Goal: Find specific page/section: Find specific page/section

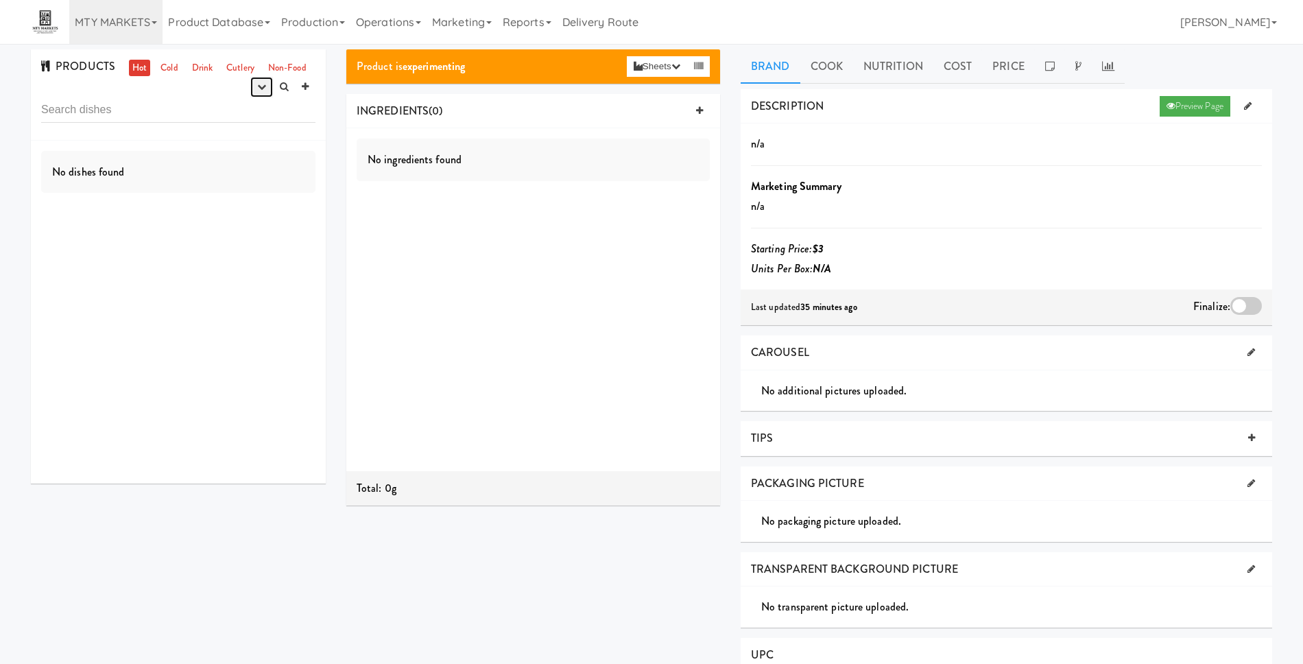
click at [257, 82] on icon "button" at bounding box center [261, 86] width 9 height 9
click at [232, 145] on link "finalized" at bounding box center [218, 137] width 110 height 25
click at [260, 80] on button "button" at bounding box center [261, 87] width 23 height 21
click at [252, 163] on link "shipped" at bounding box center [218, 161] width 110 height 25
click at [263, 91] on icon "button" at bounding box center [261, 86] width 9 height 9
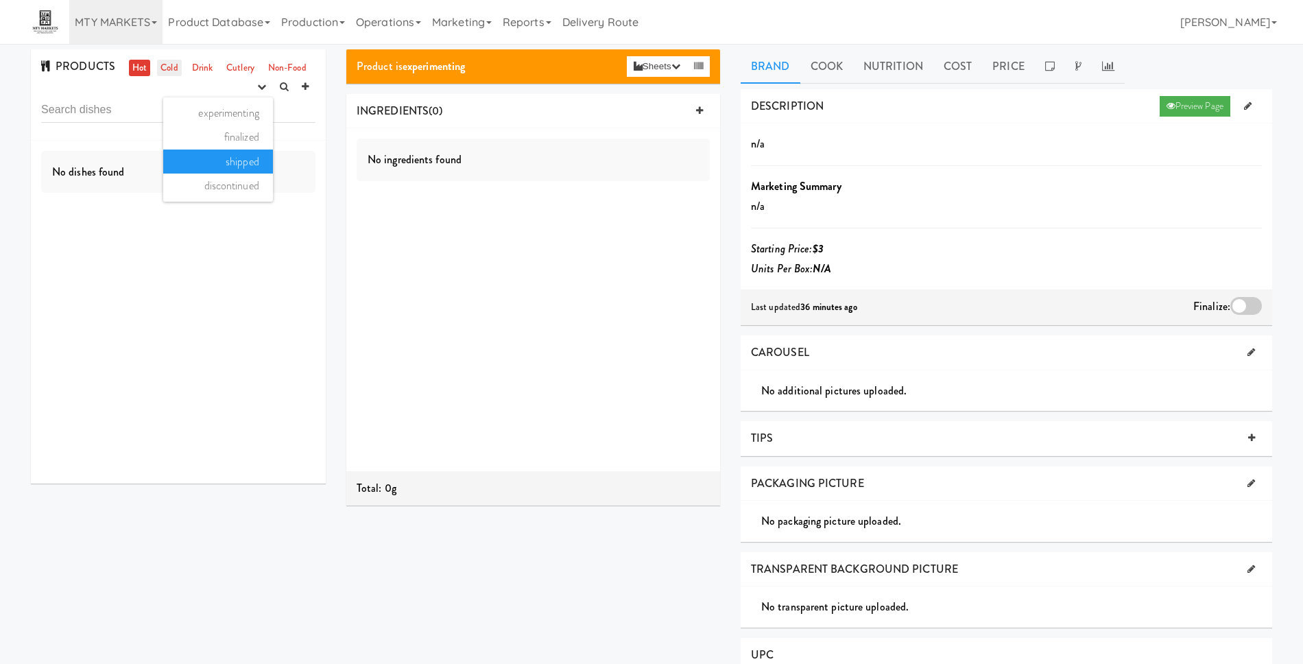
click at [167, 62] on link "Cold" at bounding box center [169, 68] width 24 height 17
click at [261, 83] on icon "button" at bounding box center [261, 86] width 9 height 9
click at [231, 116] on link "experimenting" at bounding box center [218, 113] width 110 height 25
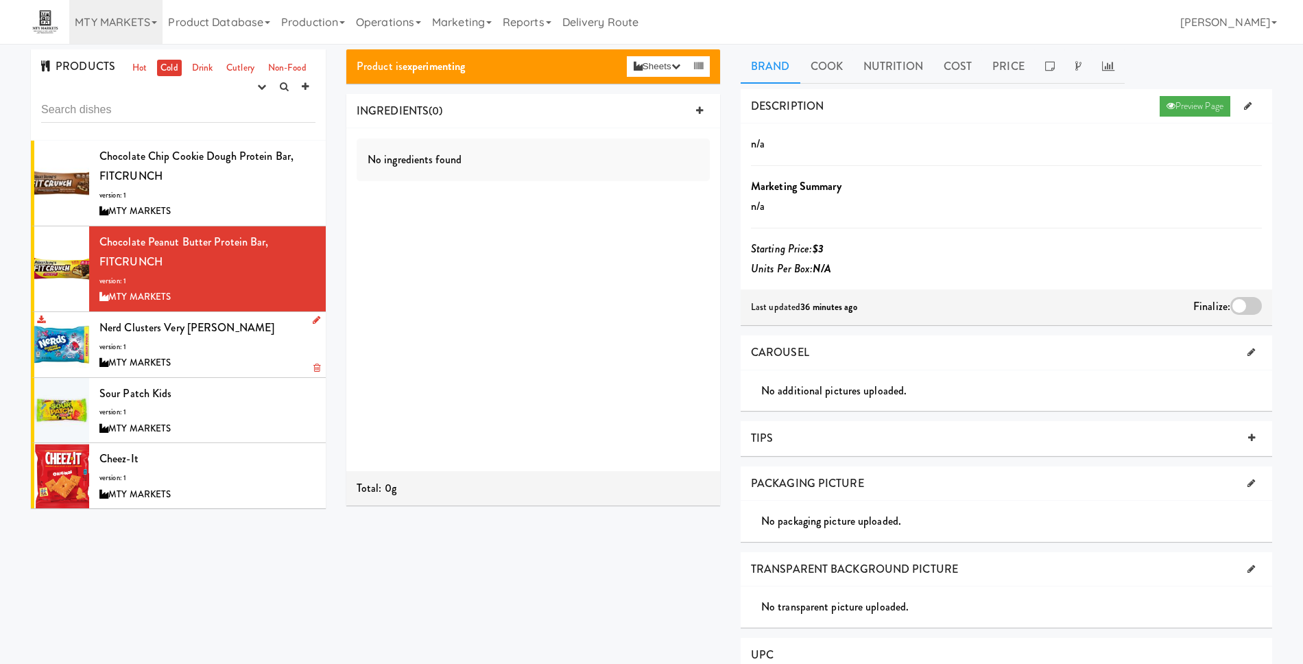
click at [230, 346] on div "Nerd Clusters Very [PERSON_NAME] version: 1 MTY MARKETS" at bounding box center [207, 344] width 216 height 54
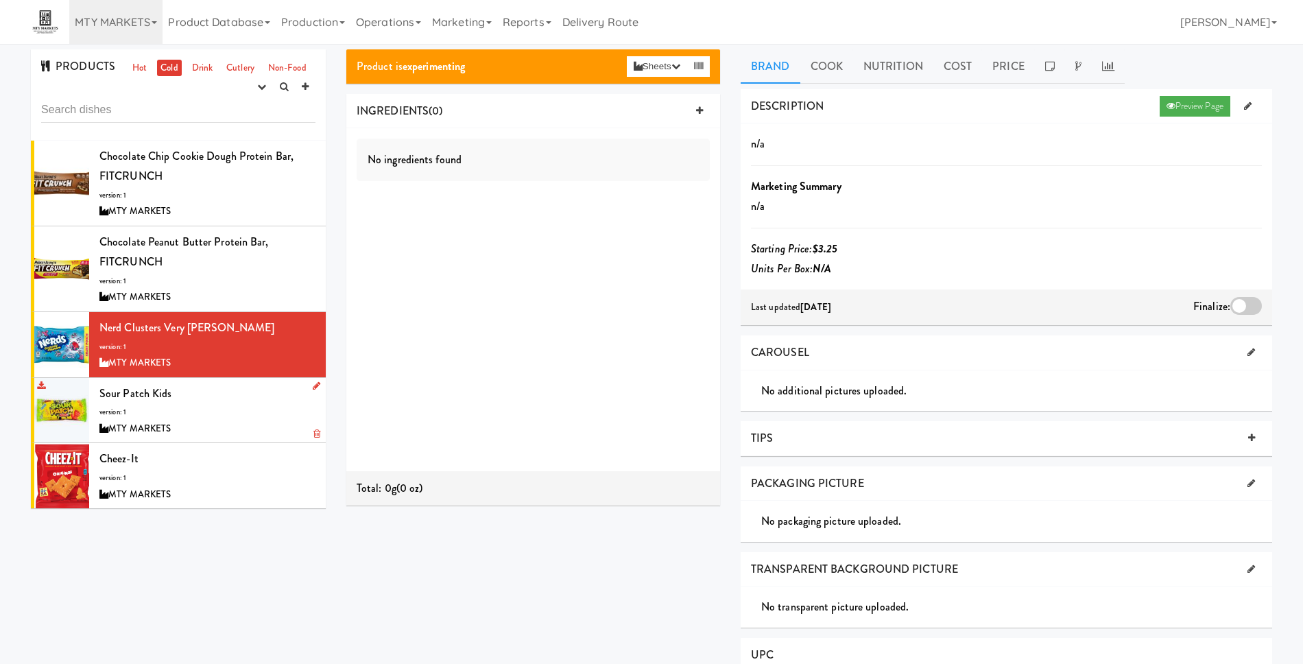
click at [217, 429] on div "MTY MARKETS" at bounding box center [207, 428] width 216 height 17
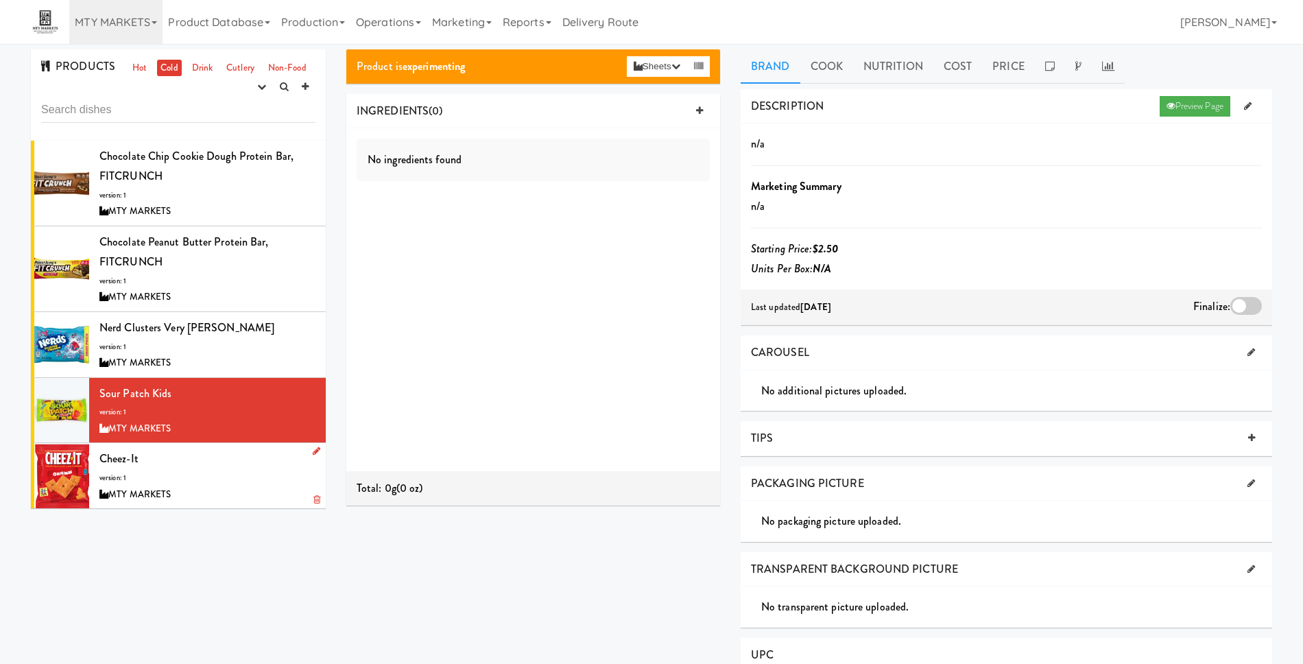
click at [225, 483] on div "Cheez-It version: 1 MTY MARKETS" at bounding box center [207, 475] width 216 height 54
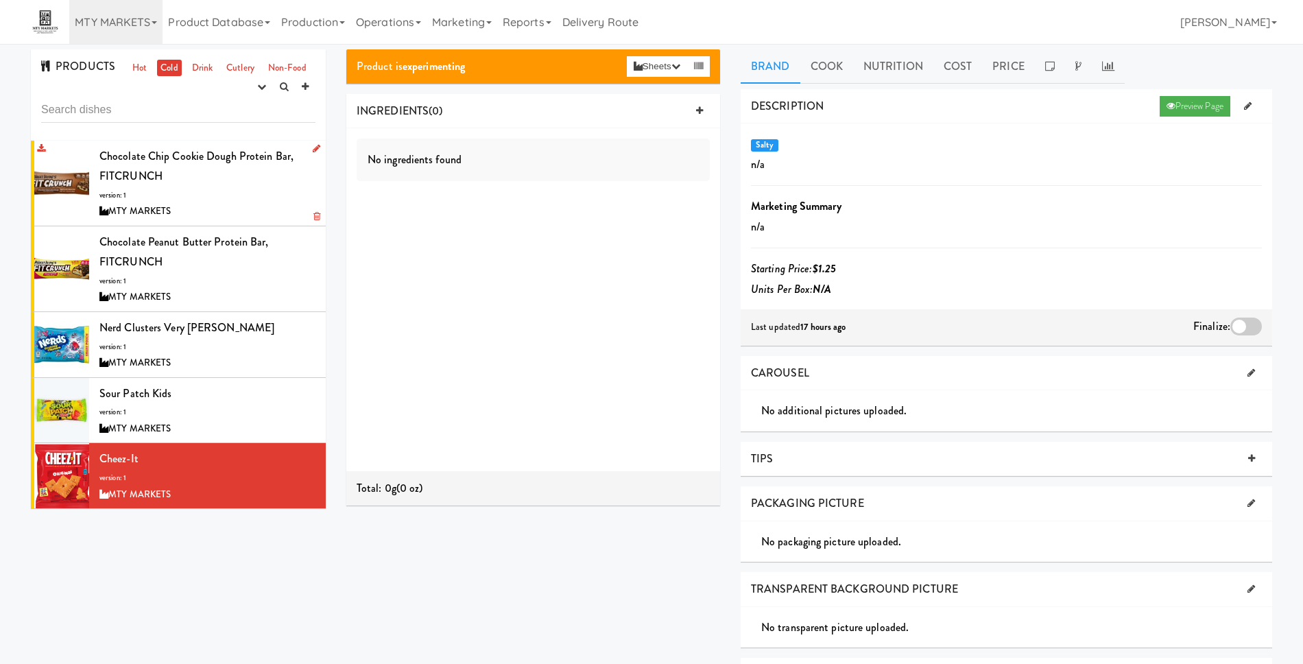
click at [191, 178] on div "Chocolate Chip Cookie Dough Protein Bar, FITCRUNCH version: 1 MTY MARKETS" at bounding box center [207, 183] width 216 height 74
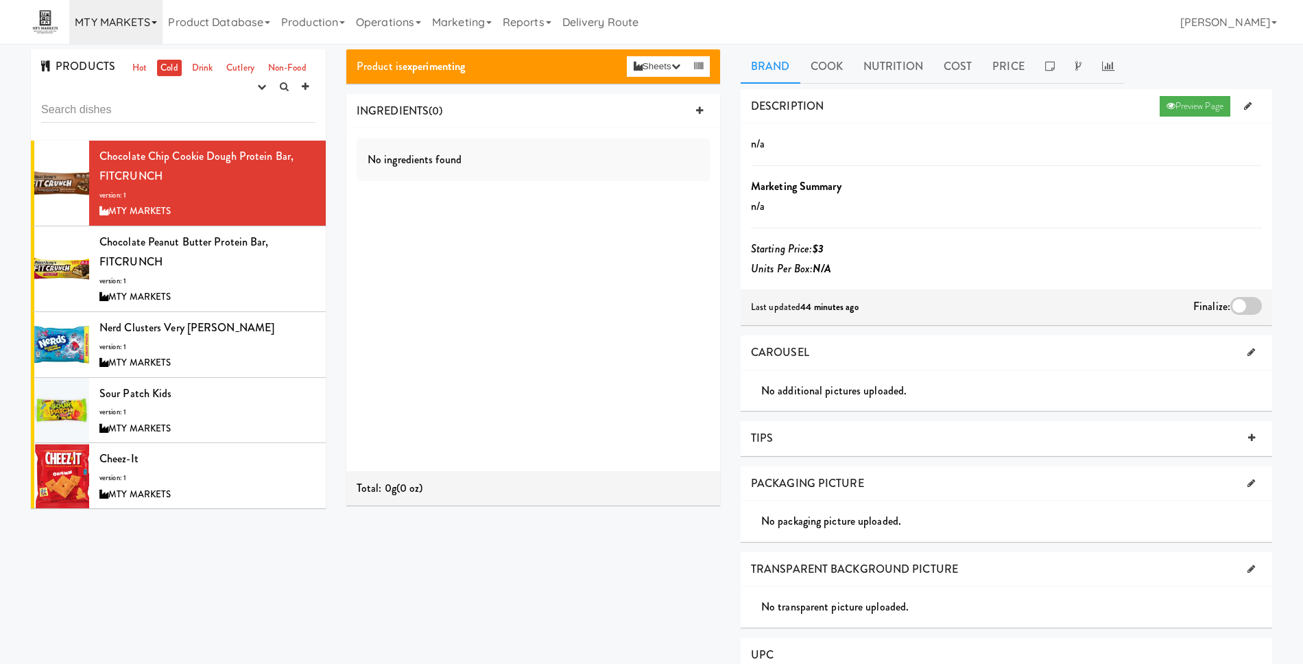
click at [153, 25] on link "MTY MARKETS" at bounding box center [115, 22] width 93 height 44
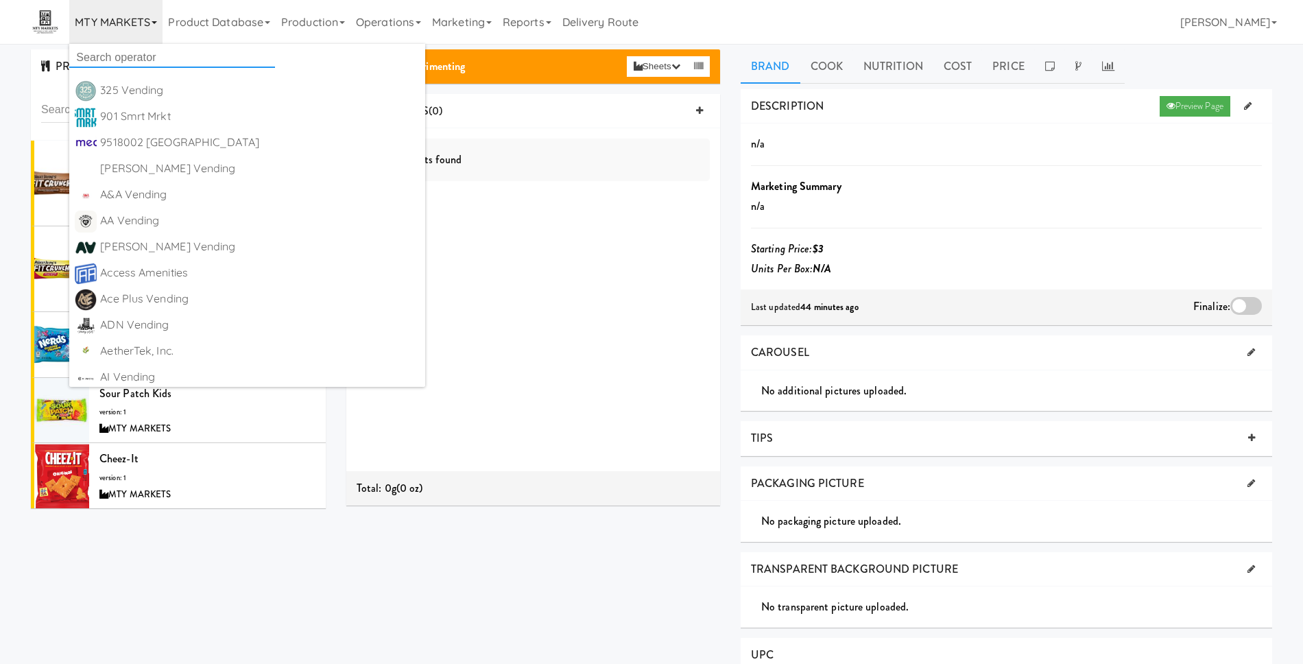
click at [148, 53] on input "text" at bounding box center [172, 57] width 206 height 21
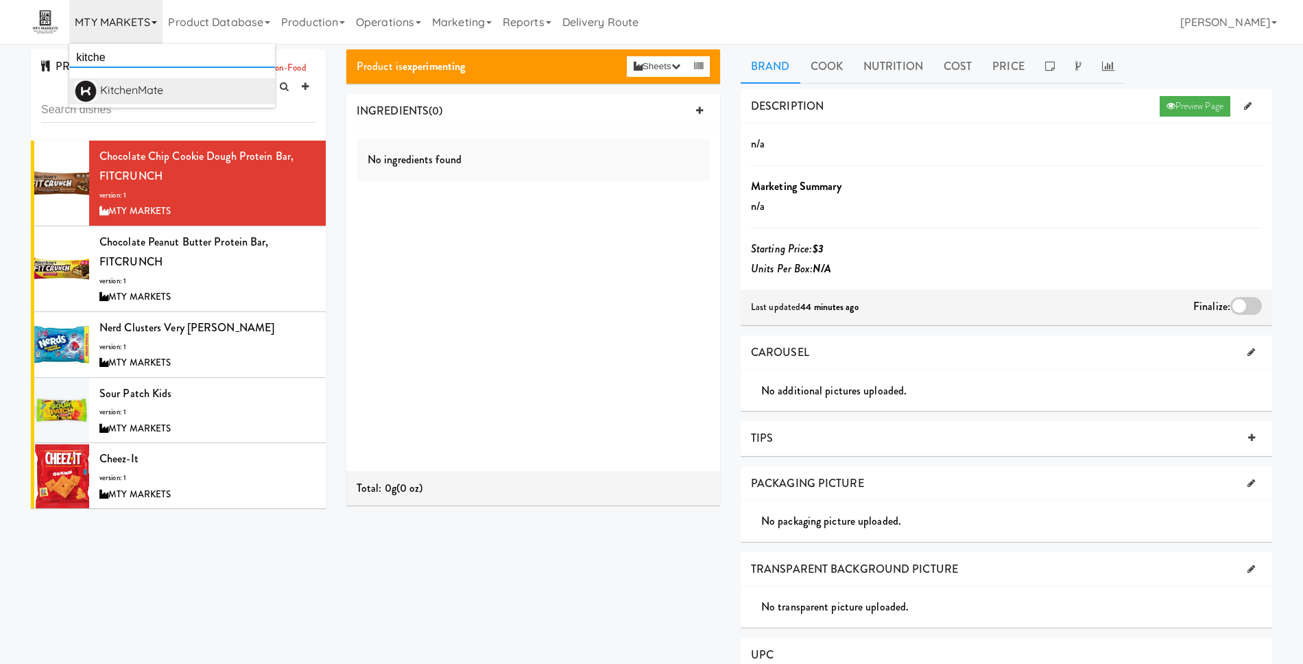
type input "kitche"
click at [167, 86] on div "KitchenMate" at bounding box center [184, 90] width 169 height 21
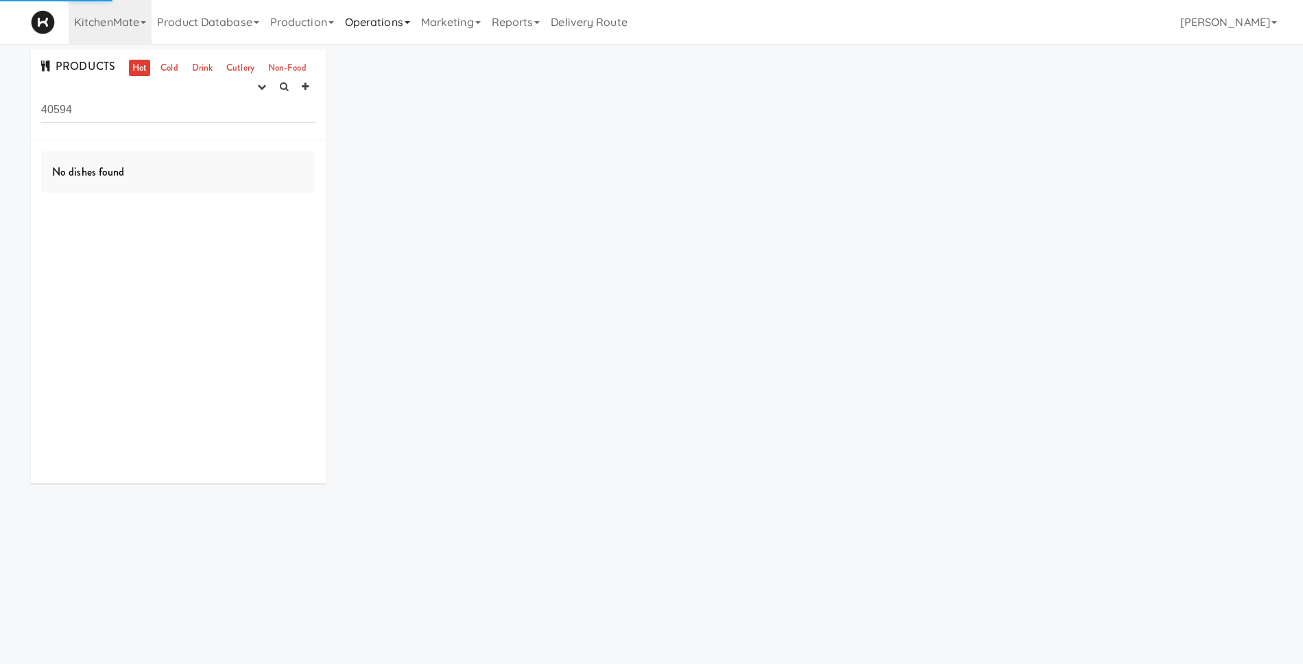
click at [397, 25] on link "Operations" at bounding box center [377, 22] width 76 height 44
click at [400, 64] on link "Sites" at bounding box center [394, 59] width 110 height 25
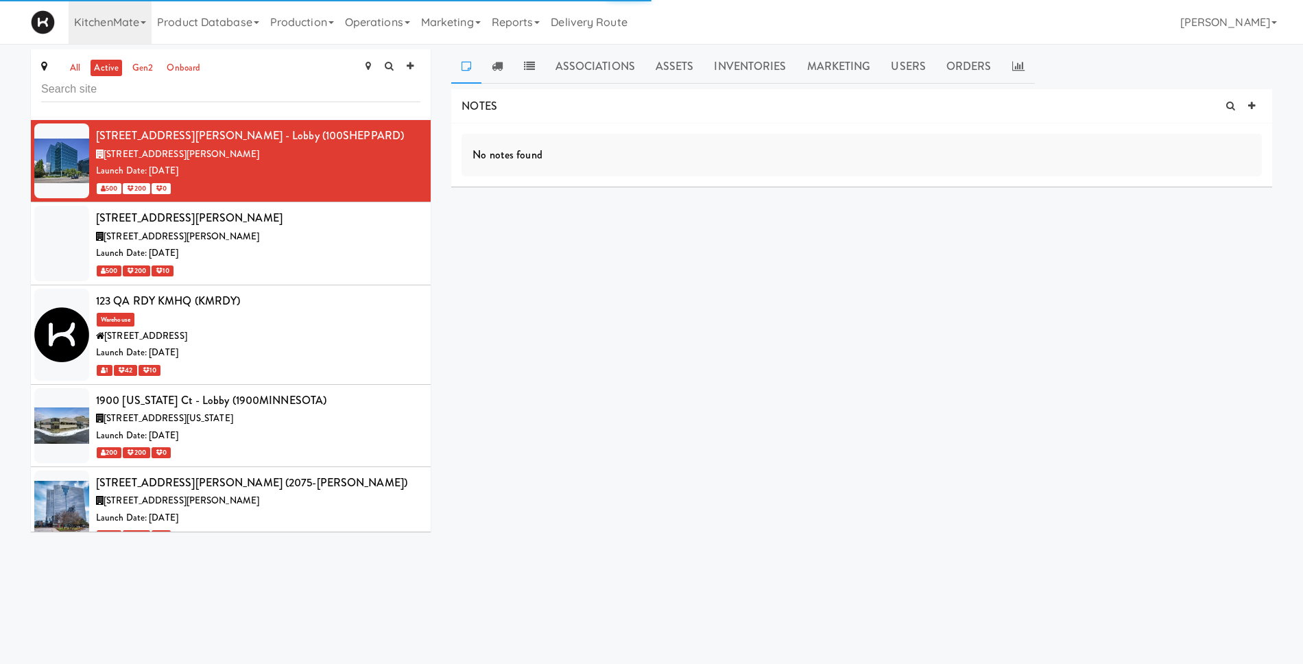
click at [114, 93] on input "text" at bounding box center [230, 89] width 379 height 25
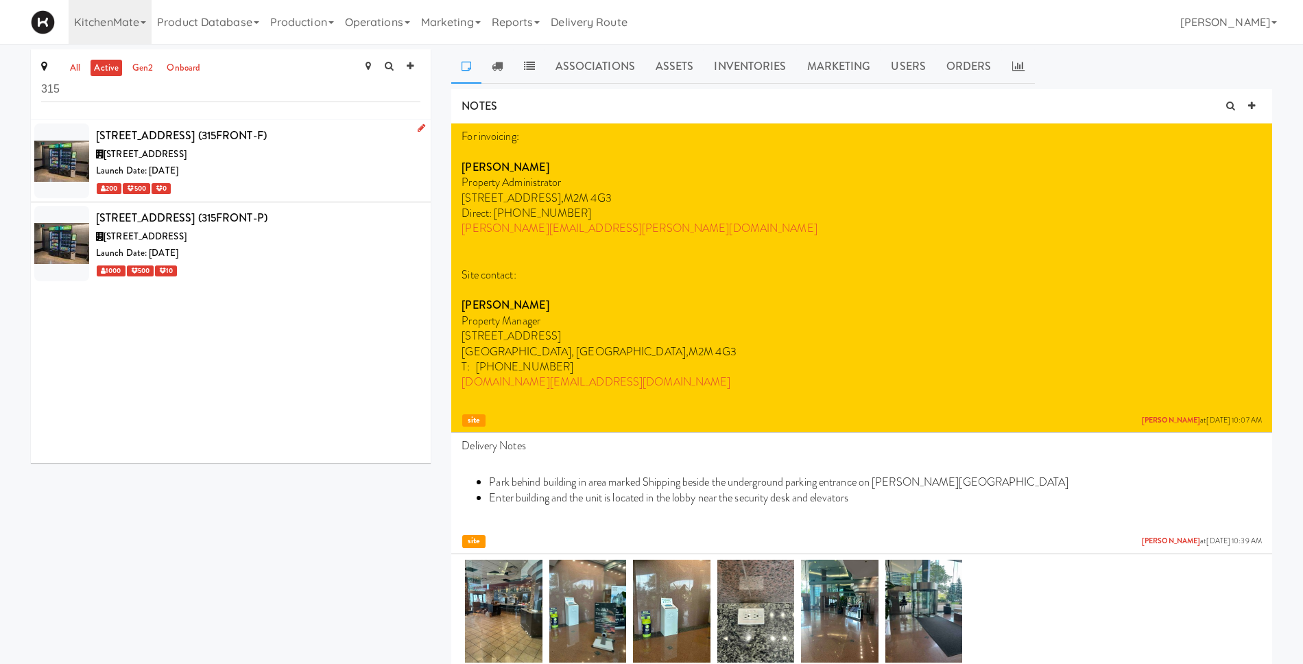
type input "315"
click at [304, 164] on div "Launch Date: Aug 19, 2024" at bounding box center [258, 171] width 324 height 17
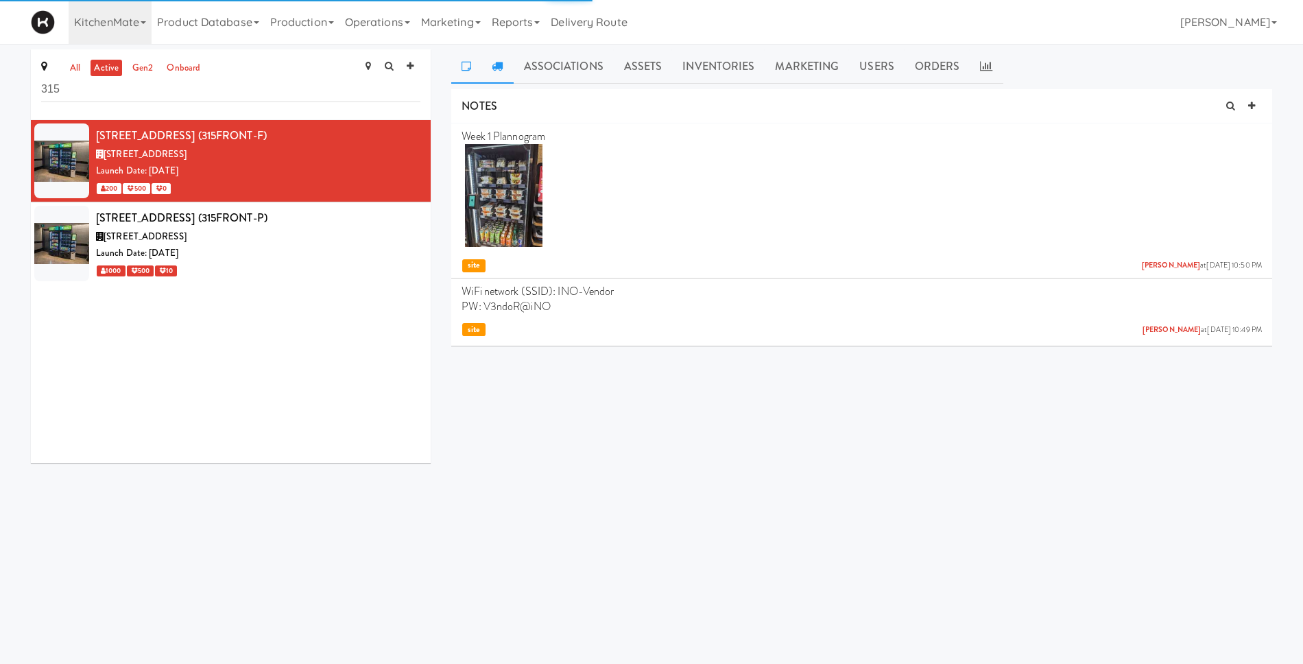
click at [499, 69] on icon at bounding box center [497, 65] width 11 height 11
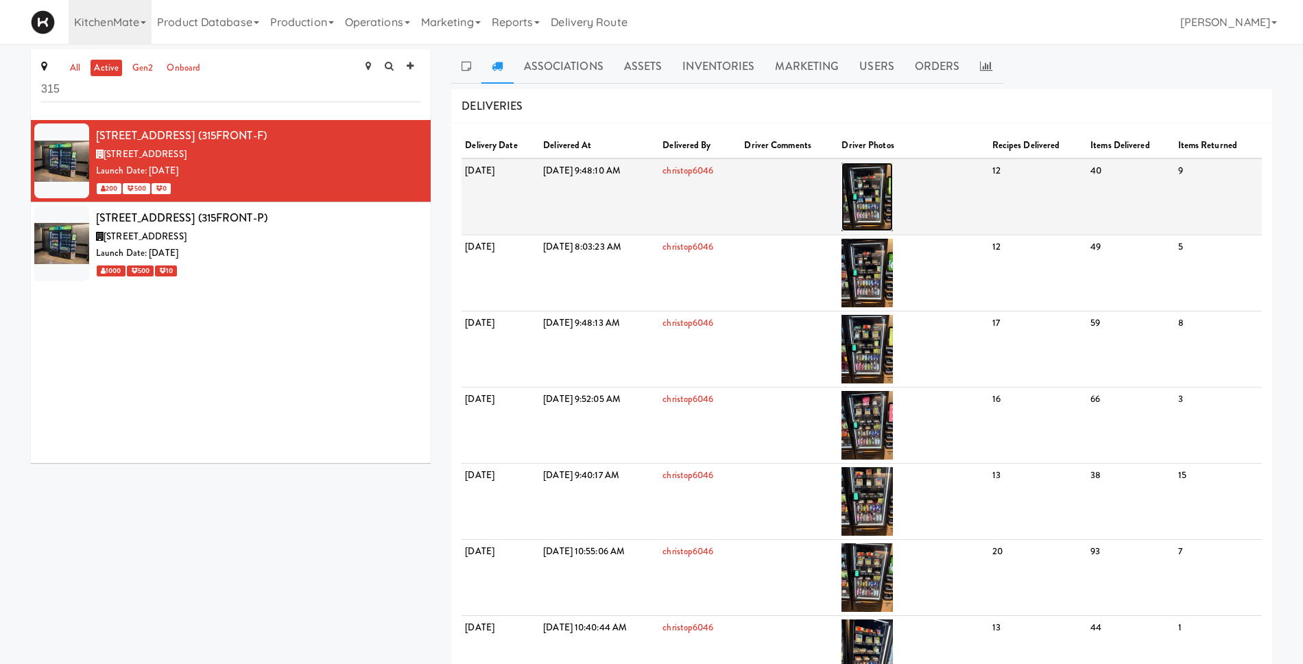
click at [893, 197] on img at bounding box center [866, 197] width 51 height 69
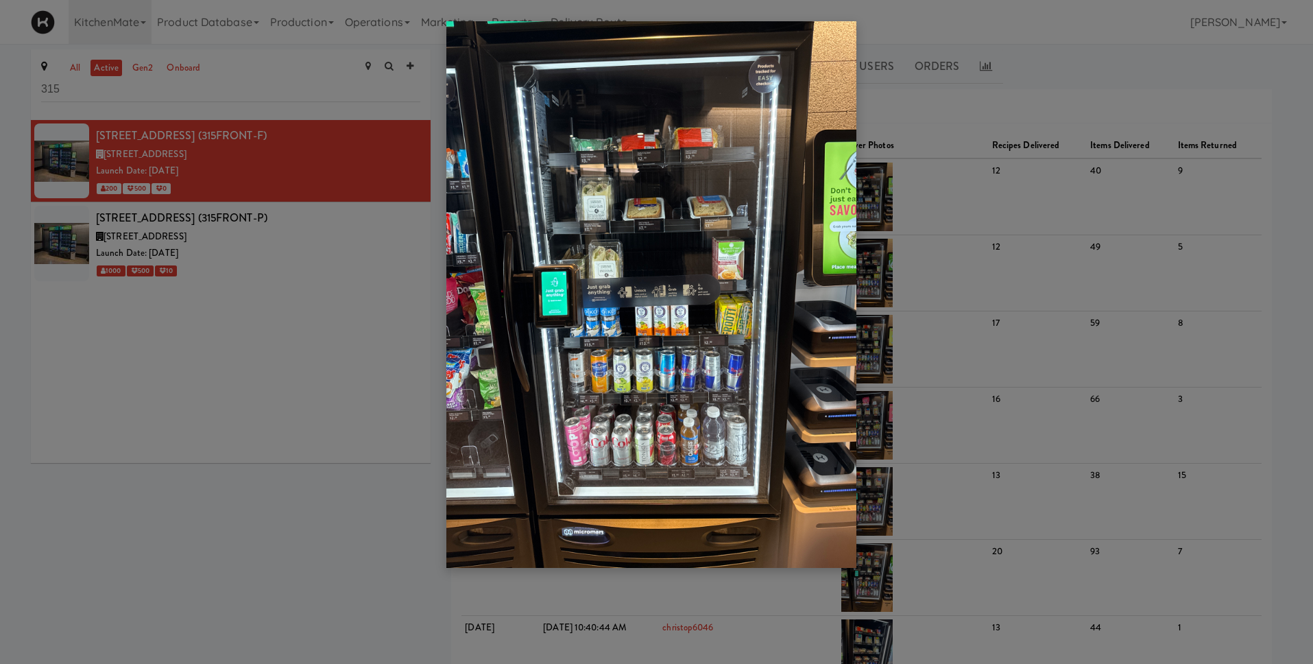
click at [647, 236] on img at bounding box center [651, 294] width 410 height 547
click at [644, 238] on img at bounding box center [651, 294] width 410 height 547
click at [338, 267] on div at bounding box center [656, 332] width 1313 height 664
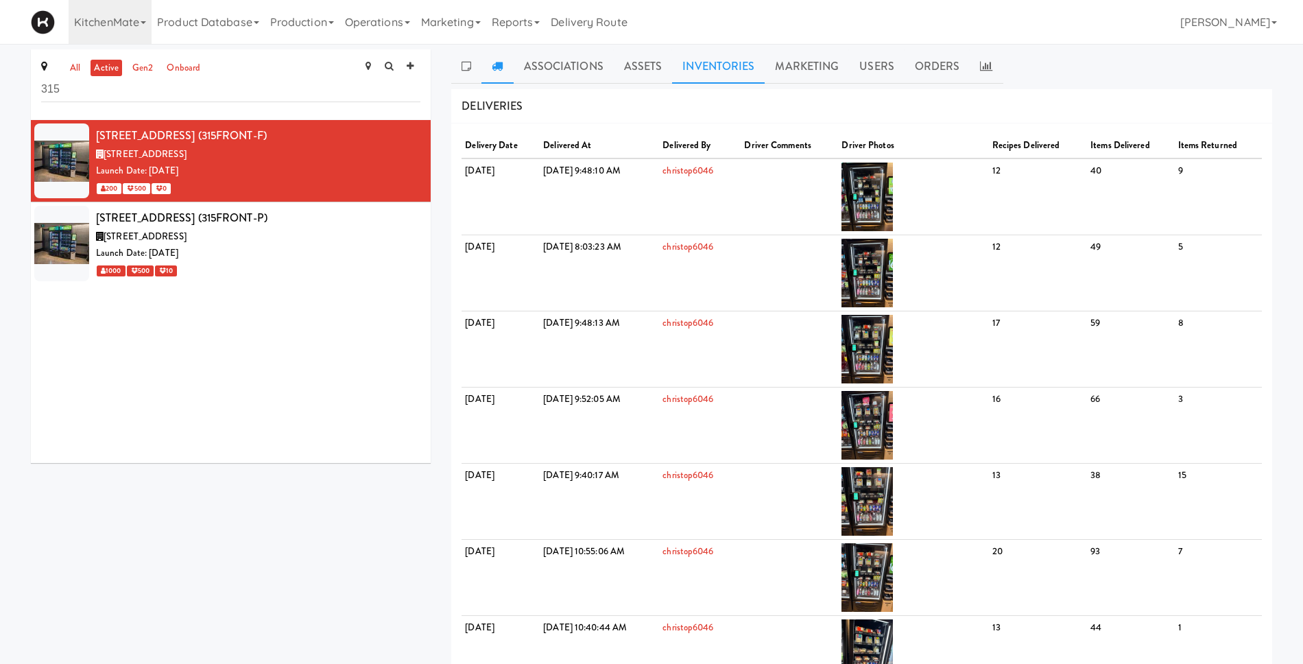
click at [724, 62] on link "Inventories" at bounding box center [718, 66] width 93 height 34
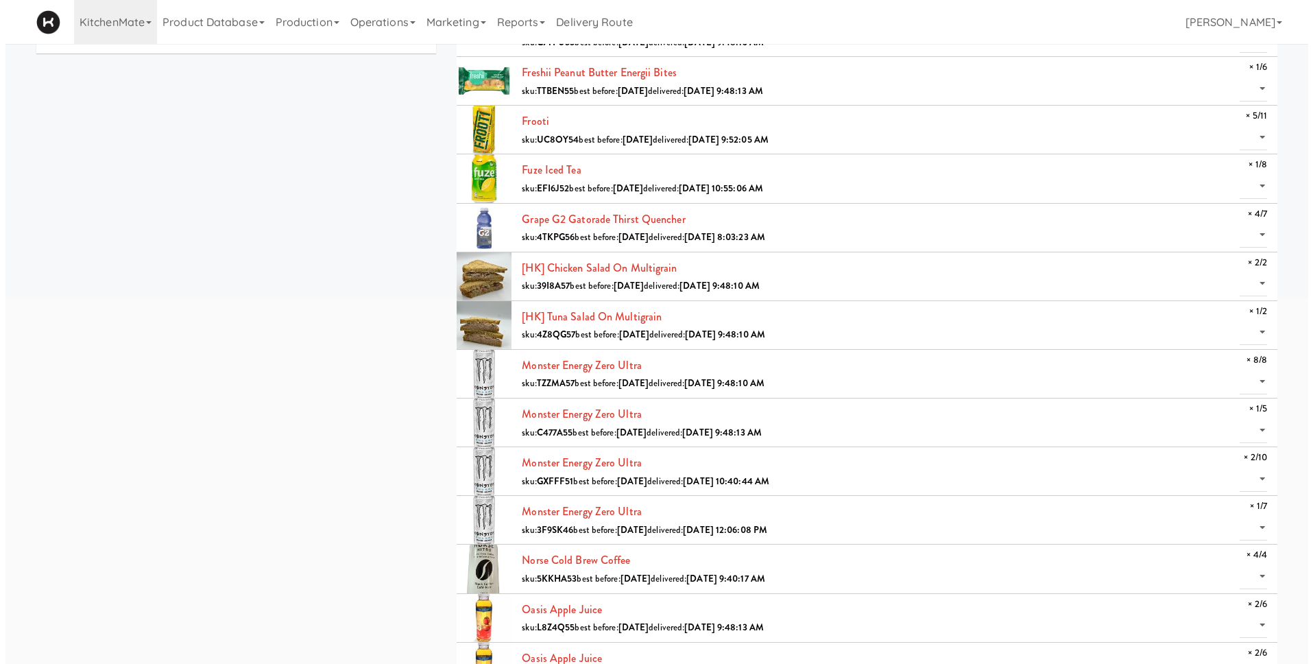
scroll to position [311, 0]
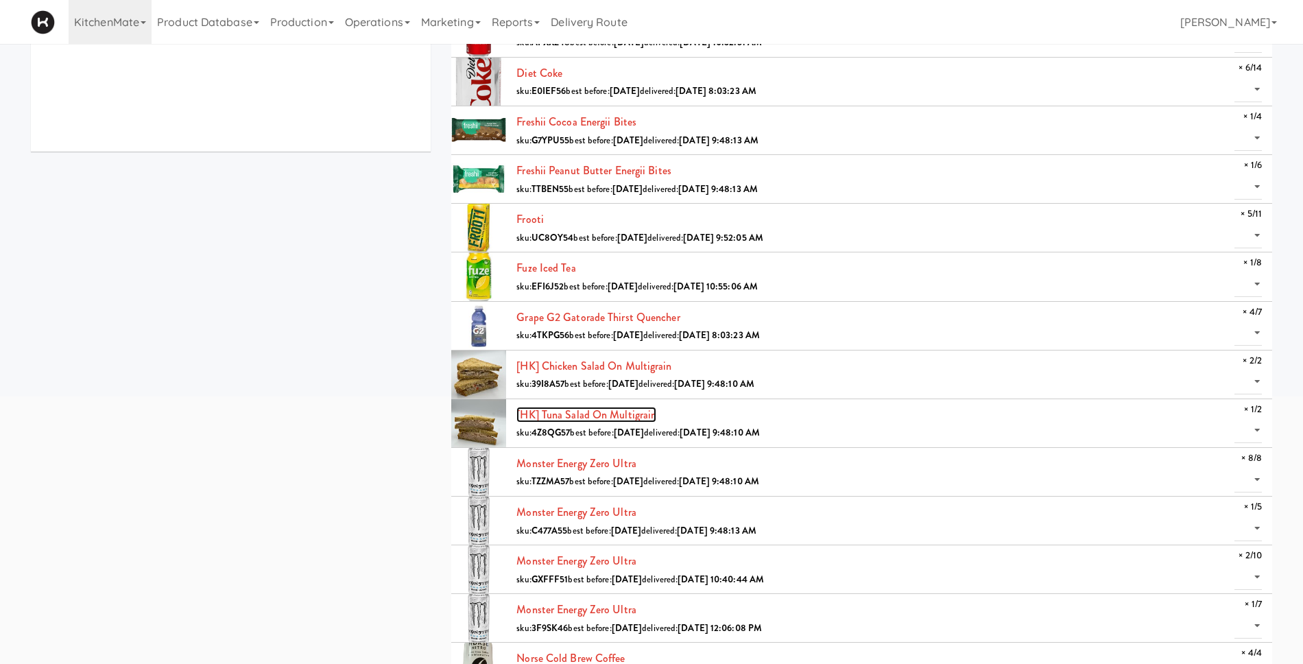
click at [560, 419] on link "[HK] Tuna Salad on Multigrain" at bounding box center [586, 415] width 140 height 16
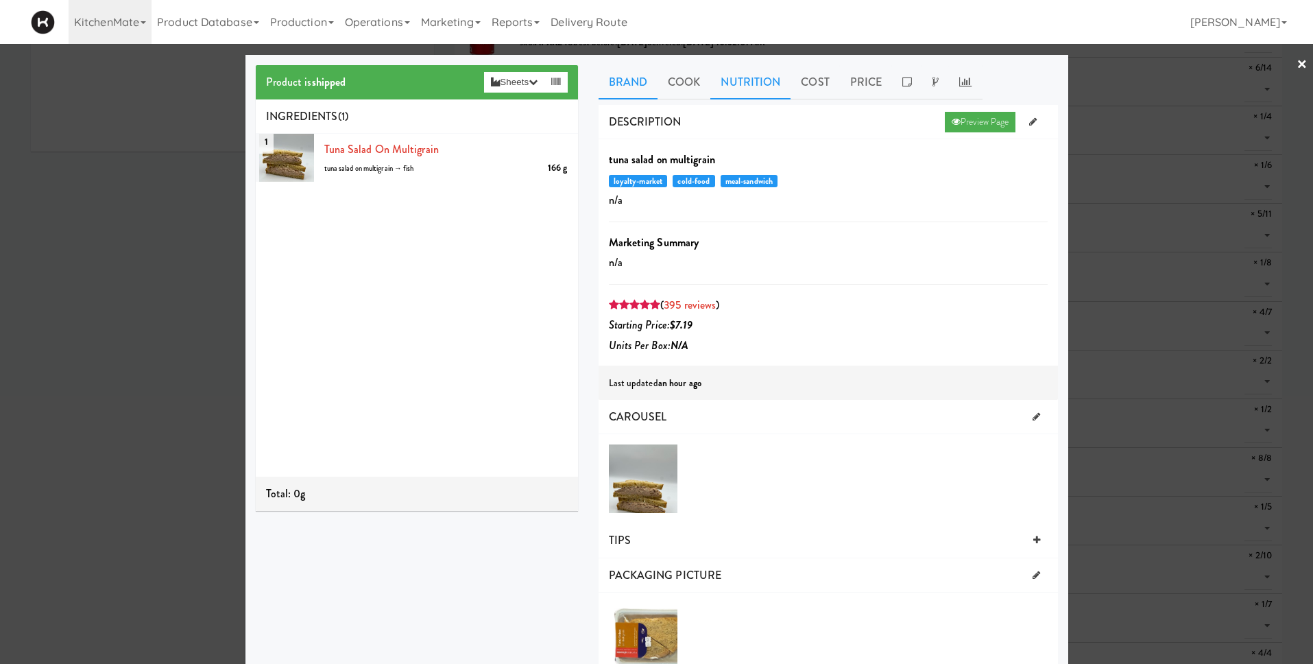
click at [744, 82] on link "Nutrition" at bounding box center [750, 82] width 80 height 34
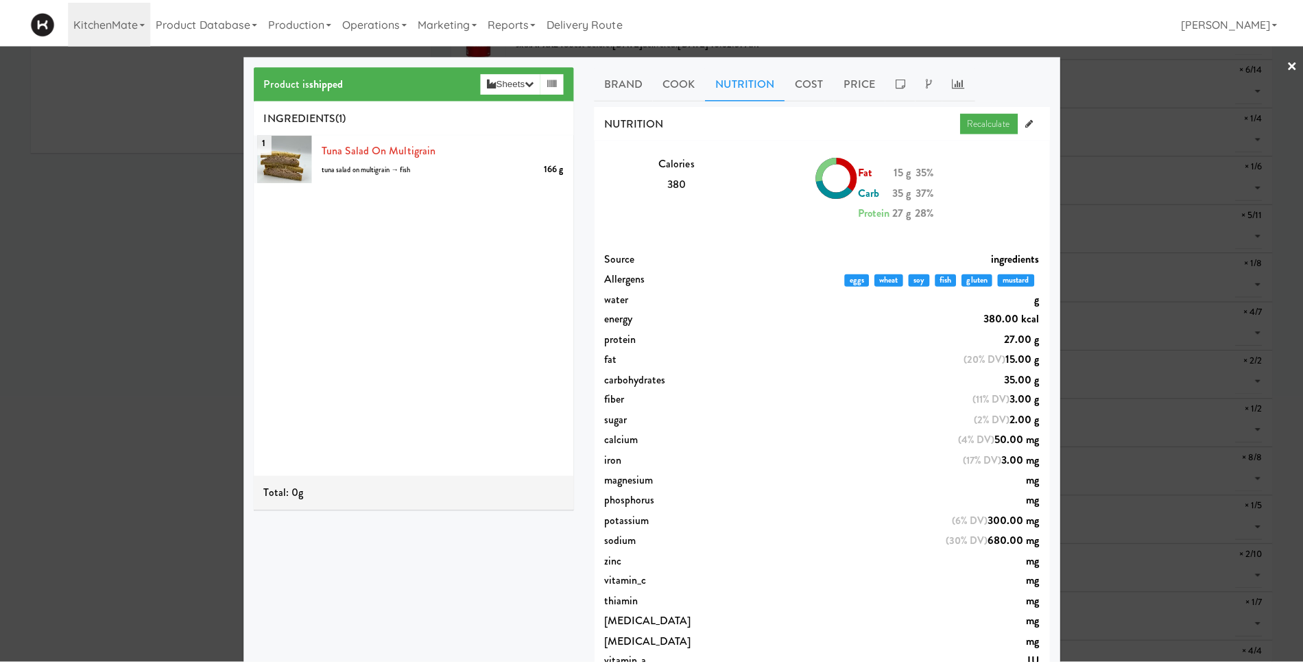
scroll to position [3, 0]
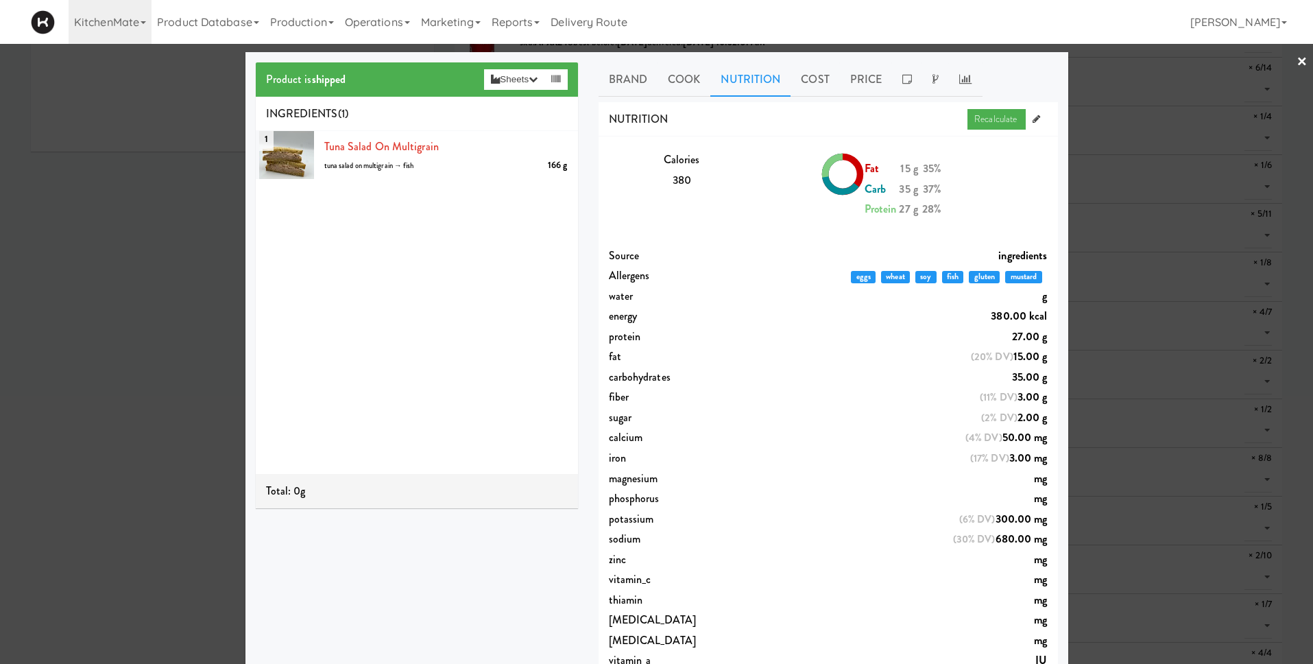
click at [1297, 59] on link "×" at bounding box center [1302, 62] width 11 height 43
